Goal: Information Seeking & Learning: Learn about a topic

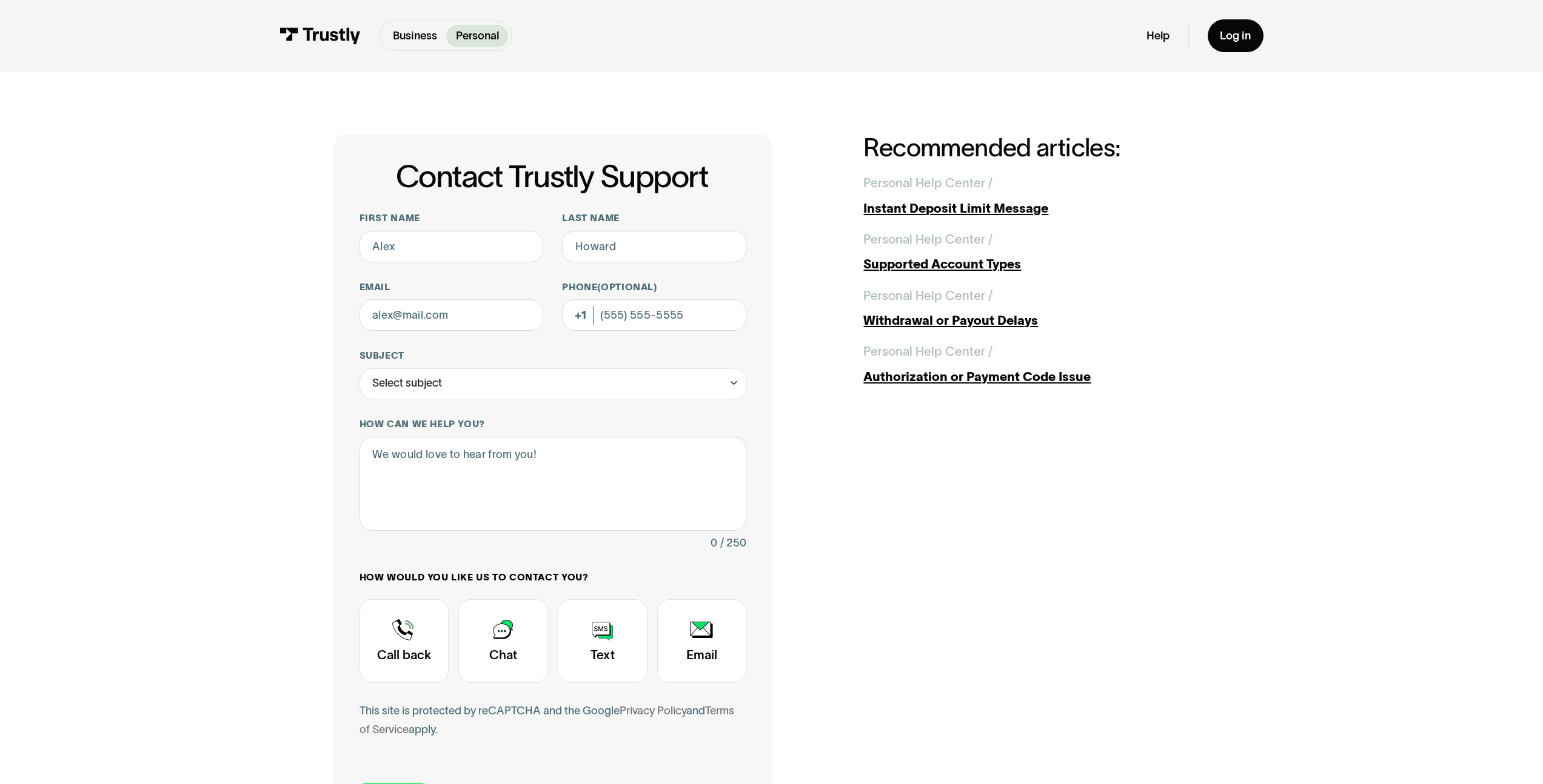
click at [339, 39] on img at bounding box center [320, 36] width 81 height 17
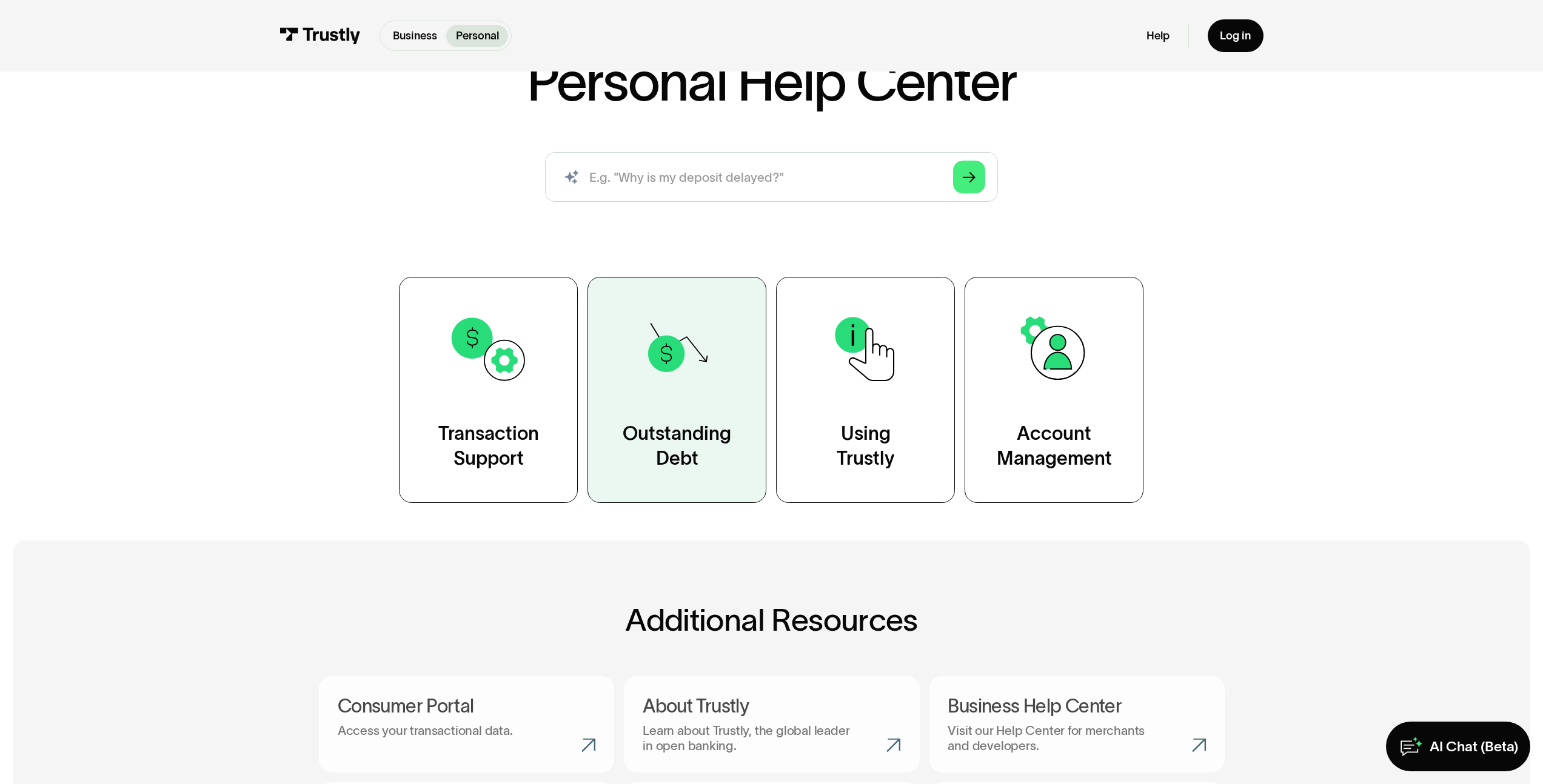
scroll to position [126, 0]
click at [677, 456] on div "Outstanding Debt" at bounding box center [676, 446] width 109 height 50
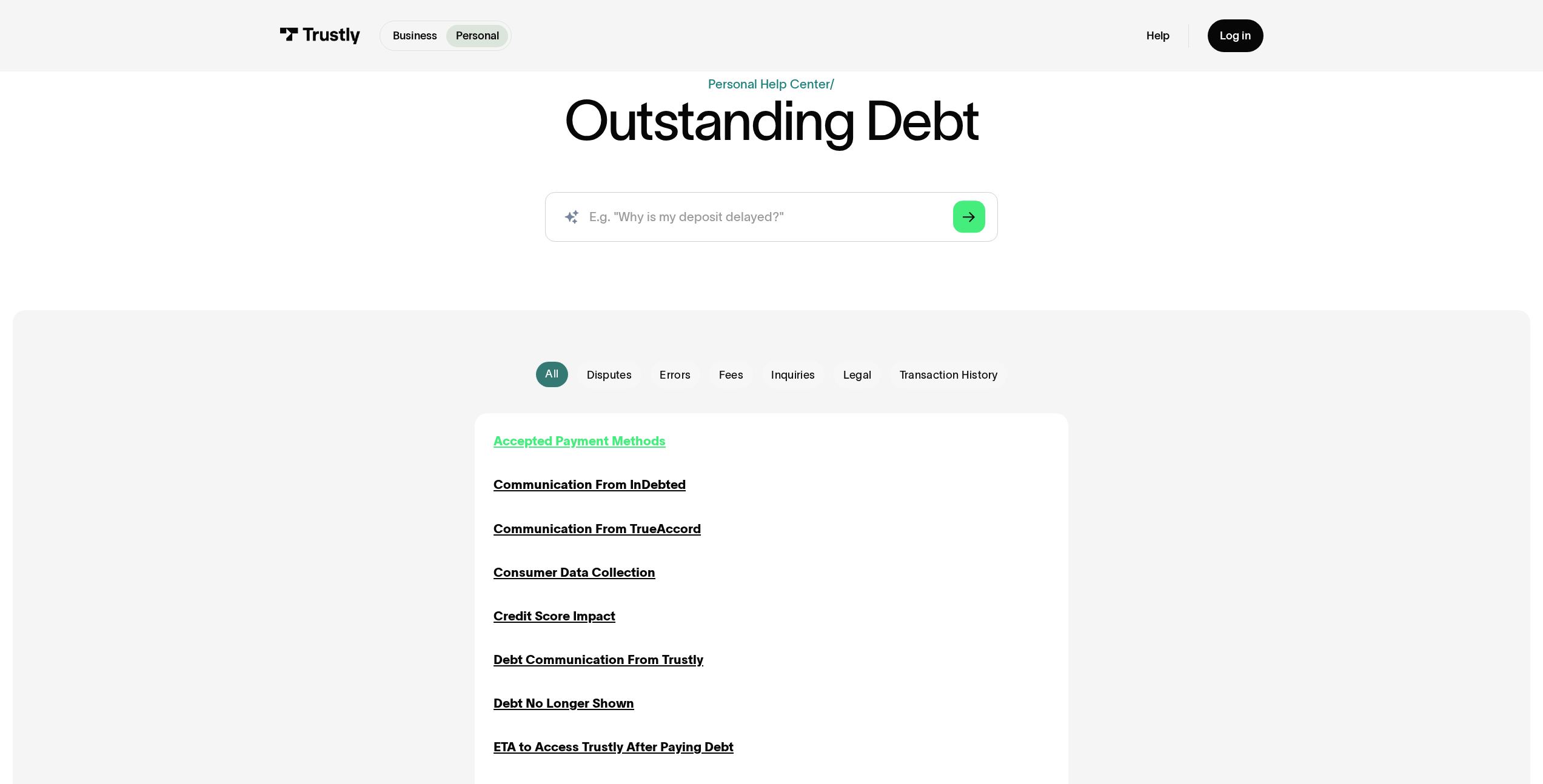
scroll to position [104, 0]
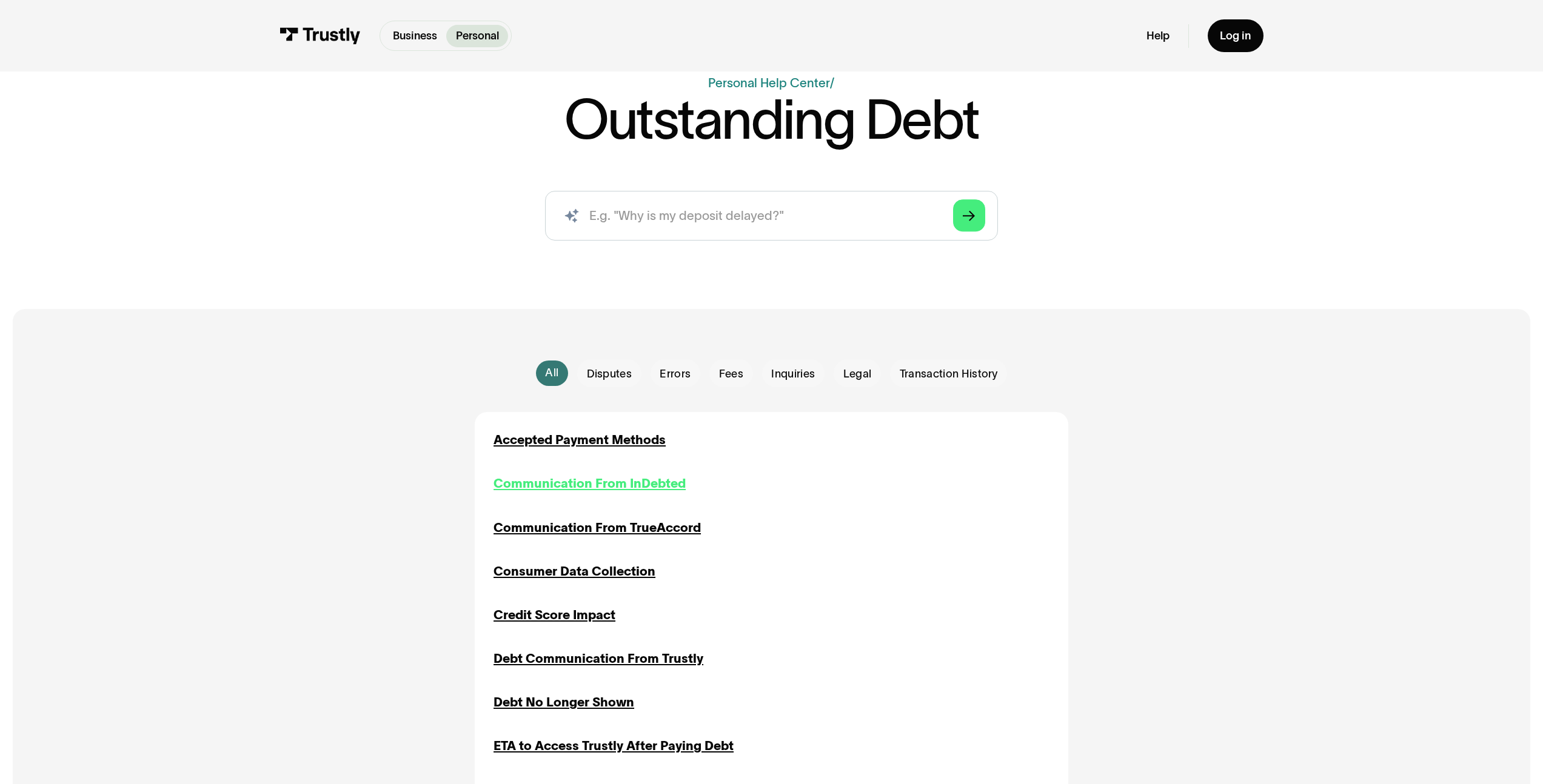
click at [640, 492] on div "Communication From InDebted" at bounding box center [589, 484] width 192 height 19
